Goal: Task Accomplishment & Management: Complete application form

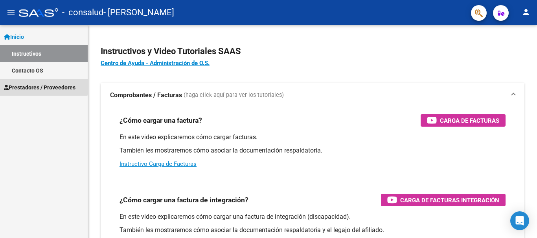
click at [26, 83] on span "Prestadores / Proveedores" at bounding box center [40, 87] width 72 height 9
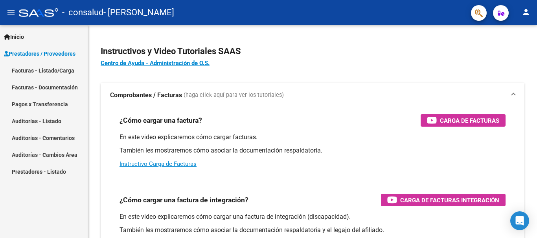
click at [66, 73] on link "Facturas - Listado/Carga" at bounding box center [44, 70] width 88 height 17
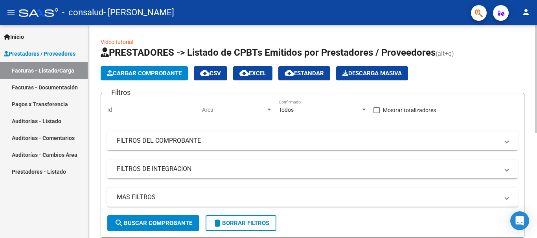
click at [137, 73] on span "Cargar Comprobante" at bounding box center [144, 73] width 75 height 7
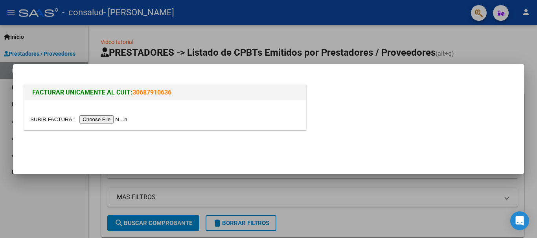
click at [100, 121] on input "file" at bounding box center [79, 120] width 99 height 8
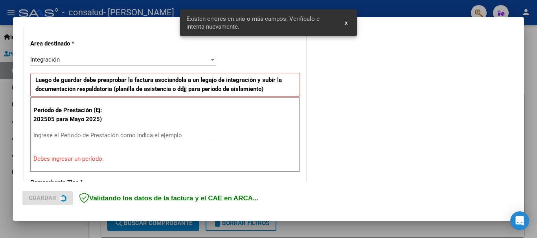
scroll to position [196, 0]
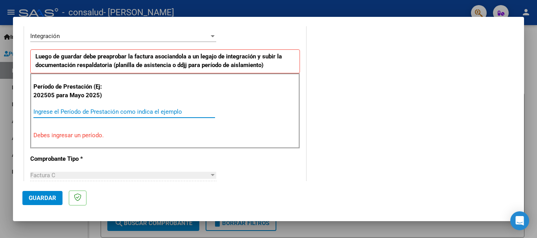
click at [95, 112] on input "Ingrese el Período de Prestación como indica el ejemplo" at bounding box center [124, 111] width 182 height 7
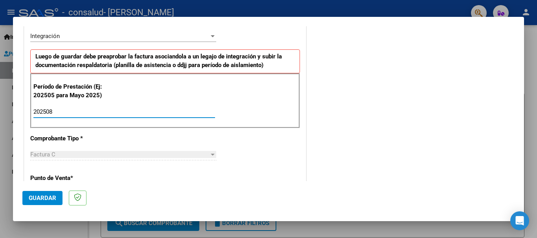
type input "202508"
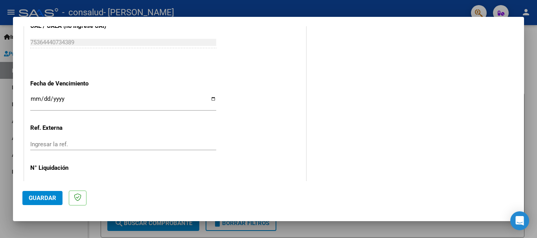
scroll to position [536, 0]
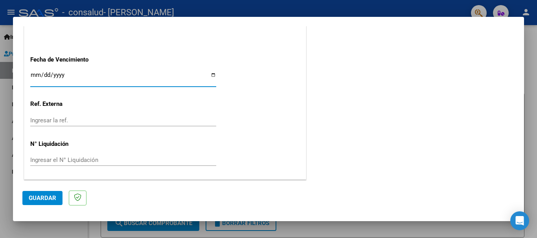
click at [37, 73] on input "Ingresar la fecha" at bounding box center [123, 78] width 186 height 13
click at [213, 74] on input "Ingresar la fecha" at bounding box center [123, 78] width 186 height 13
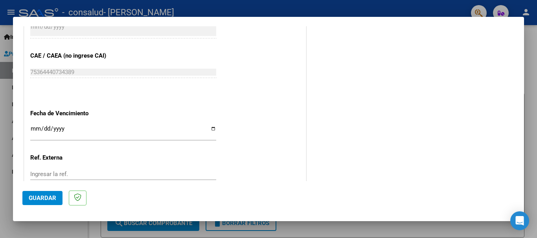
scroll to position [481, 0]
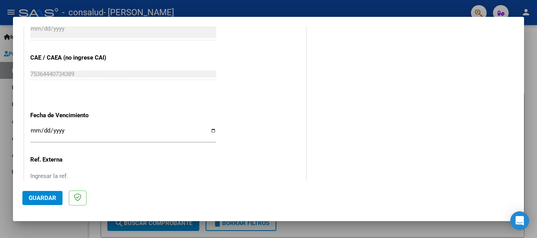
click at [149, 138] on input "Ingresar la fecha" at bounding box center [123, 134] width 186 height 13
click at [212, 128] on input "Ingresar la fecha" at bounding box center [123, 134] width 186 height 13
type input "[DATE]"
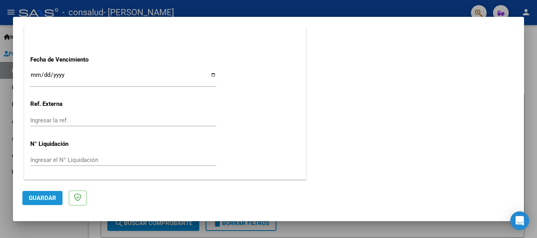
click at [33, 198] on span "Guardar" at bounding box center [43, 198] width 28 height 7
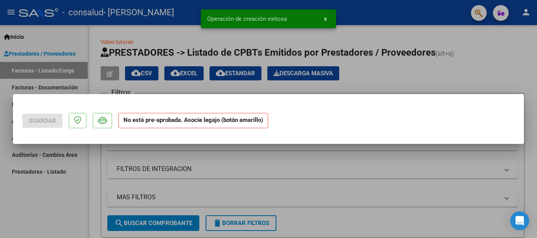
scroll to position [0, 0]
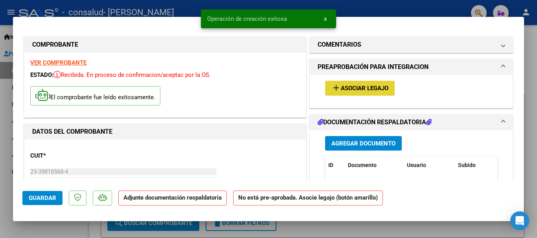
click at [374, 89] on span "Asociar Legajo" at bounding box center [365, 88] width 48 height 7
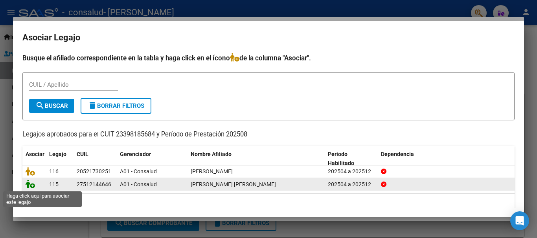
click at [30, 189] on icon at bounding box center [30, 184] width 9 height 9
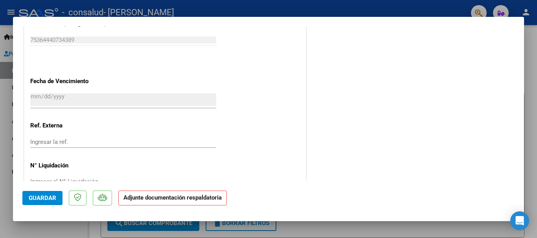
scroll to position [295, 0]
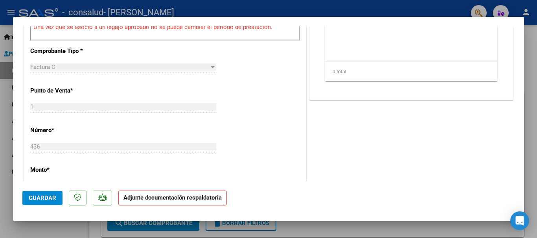
click at [206, 201] on strong "Adjunte documentación respaldatoria" at bounding box center [172, 197] width 98 height 7
click at [155, 199] on strong "Adjunte documentación respaldatoria" at bounding box center [172, 197] width 98 height 7
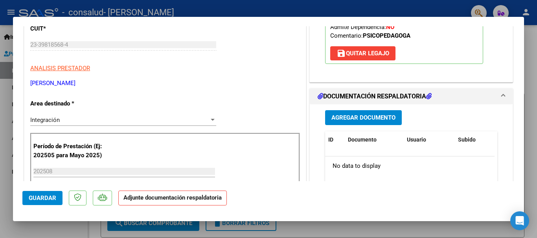
scroll to position [131, 0]
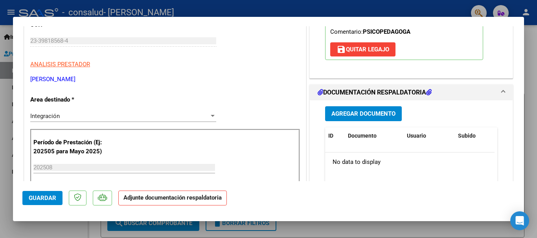
click at [335, 110] on button "Agregar Documento" at bounding box center [363, 113] width 77 height 15
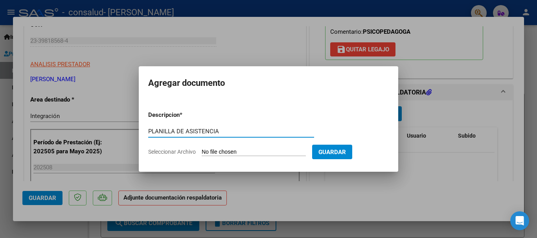
type input "PLANILLA DE ASISTENCIA"
click at [260, 151] on input "Seleccionar Archivo" at bounding box center [254, 152] width 104 height 7
type input "C:\fakepath\CamScanner [DATE] 10.25(1).pdf"
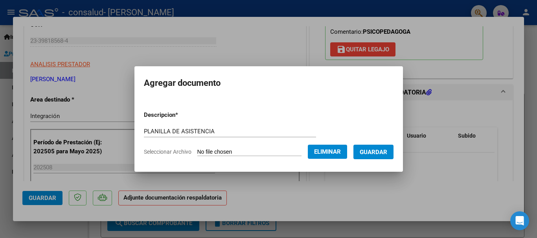
click at [376, 150] on span "Guardar" at bounding box center [373, 152] width 28 height 7
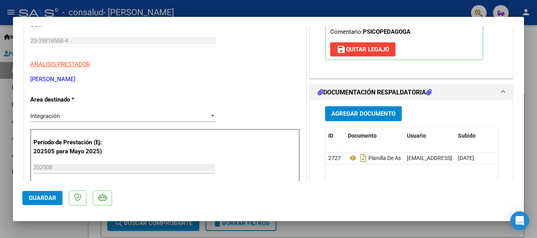
scroll to position [0, 0]
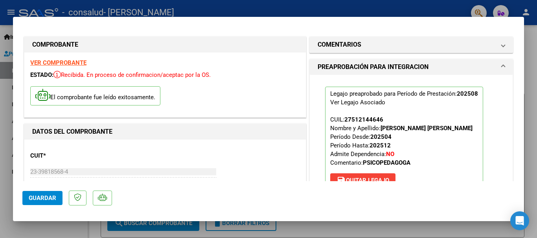
click at [531, 86] on div at bounding box center [268, 119] width 537 height 238
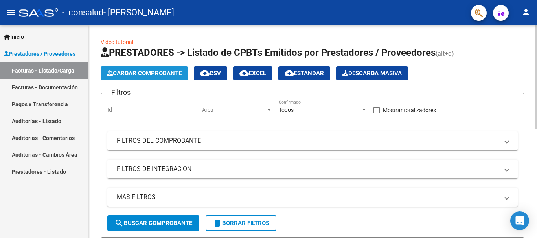
click at [162, 74] on span "Cargar Comprobante" at bounding box center [144, 73] width 75 height 7
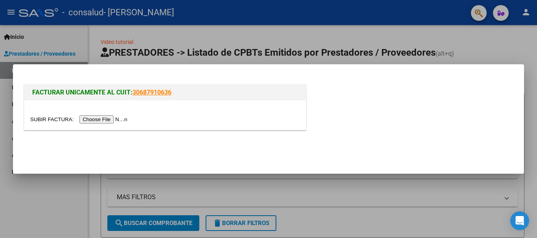
click at [106, 122] on input "file" at bounding box center [79, 120] width 99 height 8
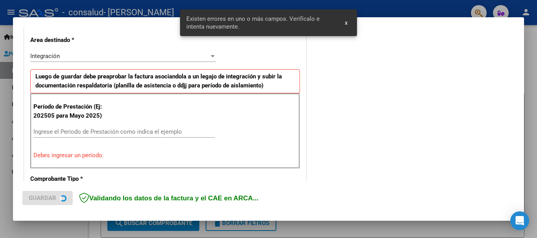
scroll to position [182, 0]
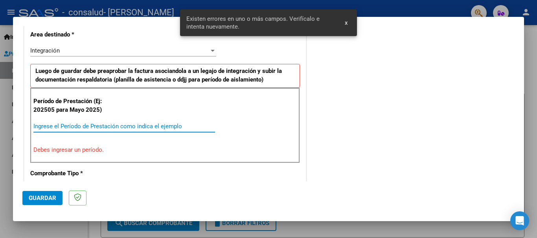
click at [99, 123] on input "Ingrese el Período de Prestación como indica el ejemplo" at bounding box center [124, 126] width 182 height 7
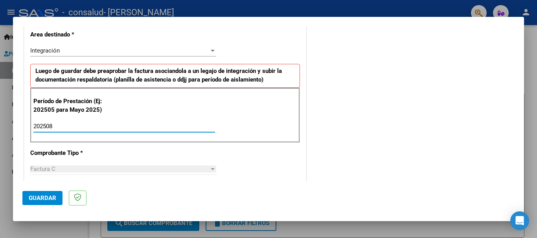
type input "202508"
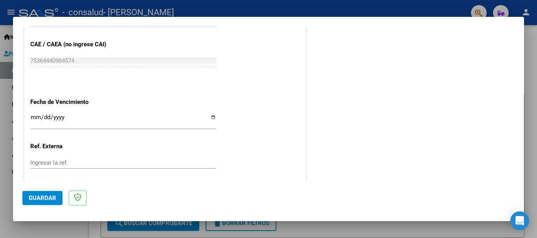
scroll to position [498, 0]
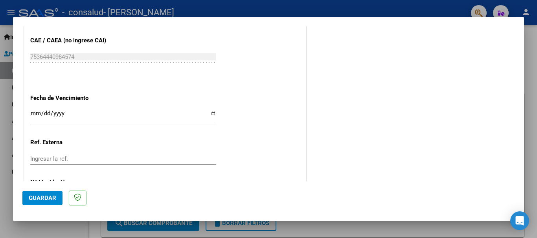
click at [210, 112] on input "Ingresar la fecha" at bounding box center [123, 116] width 186 height 13
type input "[DATE]"
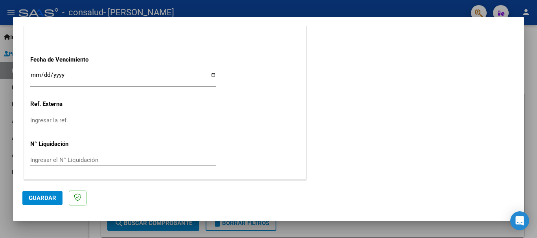
scroll to position [0, 0]
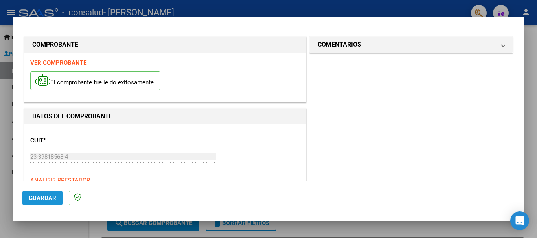
click at [49, 197] on span "Guardar" at bounding box center [43, 198] width 28 height 7
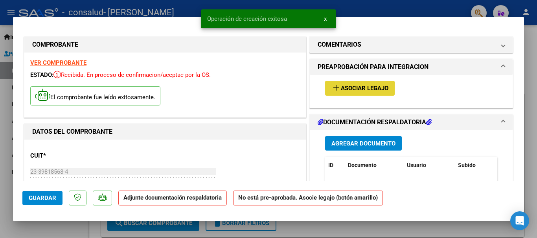
click at [361, 88] on span "Asociar Legajo" at bounding box center [365, 88] width 48 height 7
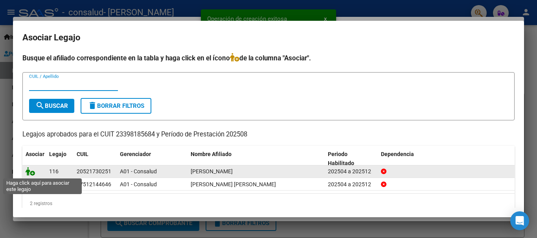
click at [29, 172] on icon at bounding box center [30, 171] width 9 height 9
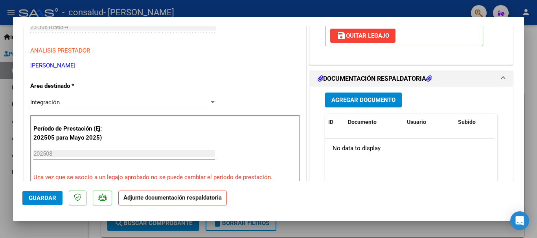
scroll to position [190, 0]
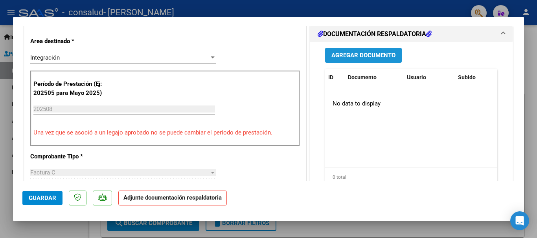
click at [371, 57] on span "Agregar Documento" at bounding box center [363, 55] width 64 height 7
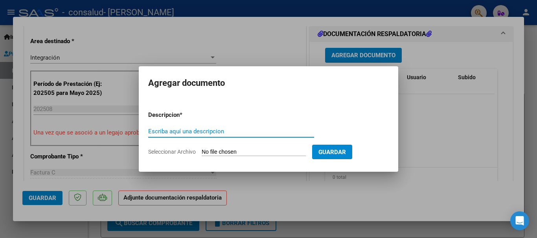
click at [169, 129] on input "Escriba aquí una descripcion" at bounding box center [231, 131] width 166 height 7
type input "PLANILLA DE ASISENCIA"
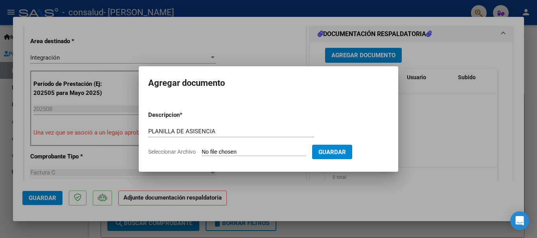
click at [286, 151] on input "Seleccionar Archivo" at bounding box center [254, 152] width 104 height 7
type input "C:\fakepath\CamScanner [DATE] 10.25.pdf"
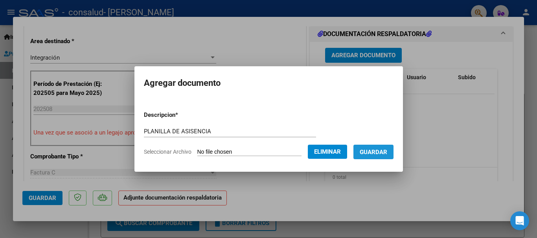
click at [387, 154] on span "Guardar" at bounding box center [373, 152] width 28 height 7
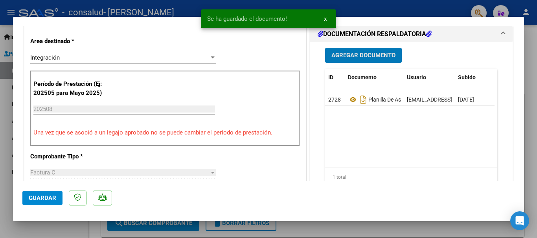
click at [47, 198] on span "Guardar" at bounding box center [43, 198] width 28 height 7
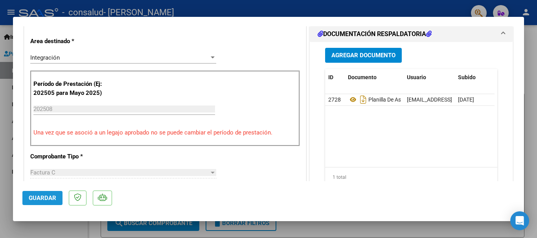
click at [48, 197] on span "Guardar" at bounding box center [43, 198] width 28 height 7
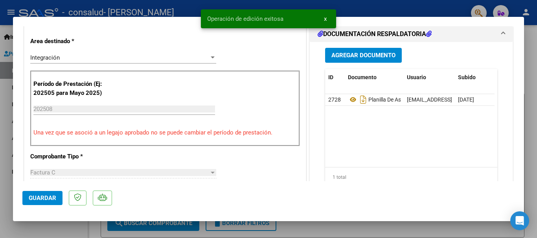
click at [295, 227] on div at bounding box center [268, 119] width 537 height 238
